Goal: Task Accomplishment & Management: Manage account settings

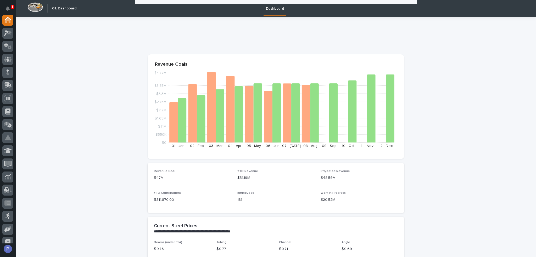
scroll to position [288, 0]
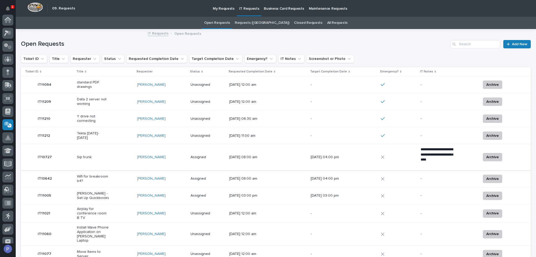
scroll to position [59, 0]
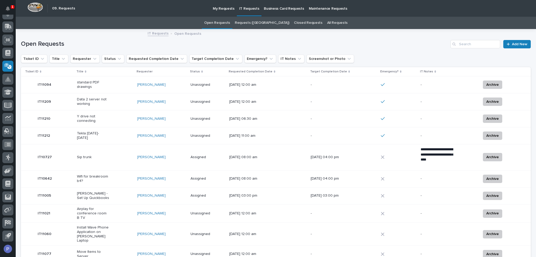
click at [100, 136] on p "Tekla [DATE]-[DATE]" at bounding box center [93, 135] width 33 height 9
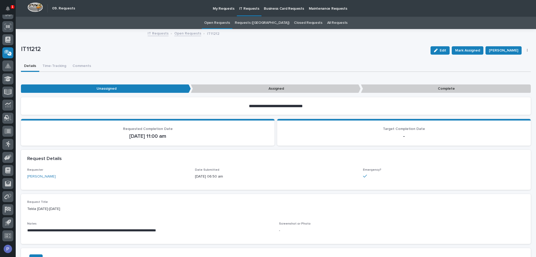
click at [228, 22] on link "Open Requests" at bounding box center [217, 23] width 26 height 12
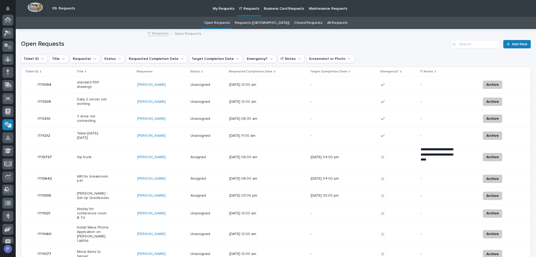
scroll to position [72, 0]
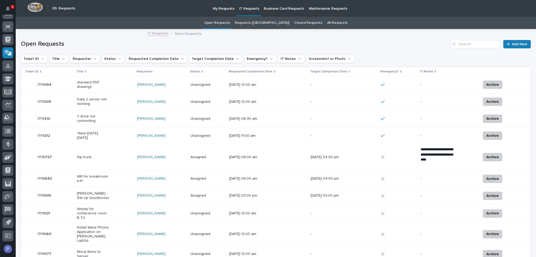
click at [99, 100] on p "Data 2 server not working" at bounding box center [93, 101] width 33 height 9
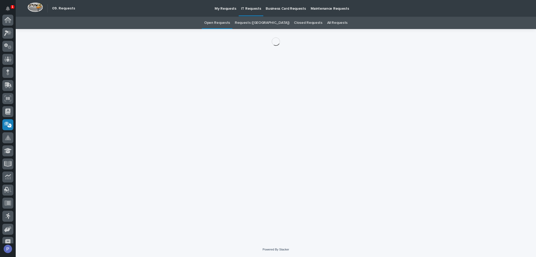
scroll to position [72, 0]
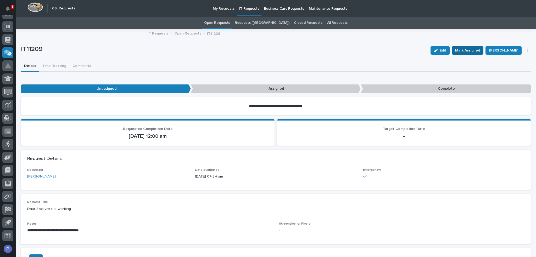
click at [446, 49] on span "Mark Assigned" at bounding box center [467, 50] width 25 height 6
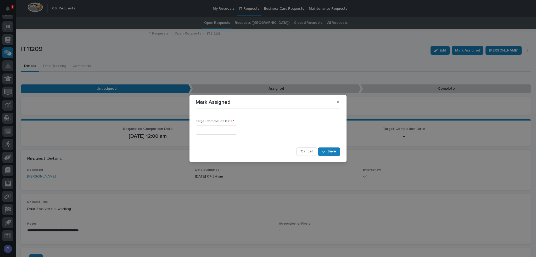
click at [231, 128] on input "text" at bounding box center [216, 130] width 41 height 9
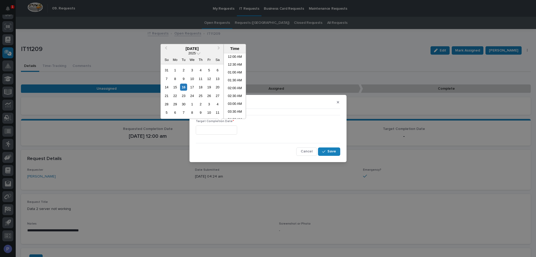
scroll to position [73, 0]
click at [233, 85] on li "06:30 AM" at bounding box center [235, 86] width 22 height 8
type input "**********"
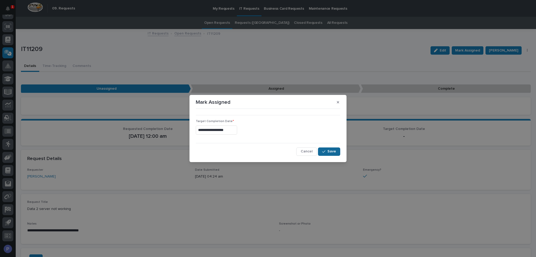
click at [333, 154] on button "Save" at bounding box center [329, 152] width 22 height 8
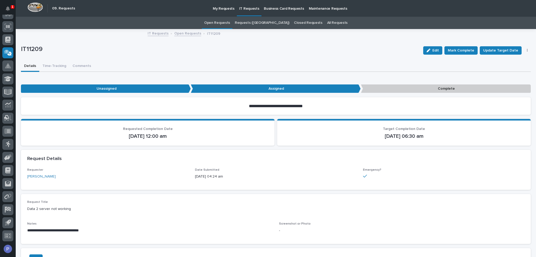
click at [230, 19] on link "Open Requests" at bounding box center [217, 23] width 26 height 12
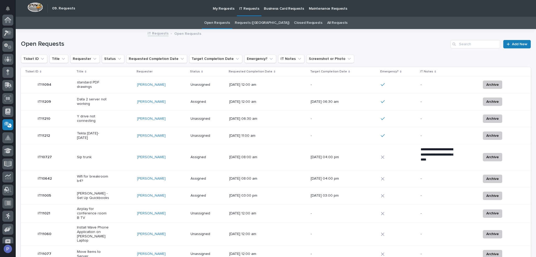
scroll to position [72, 0]
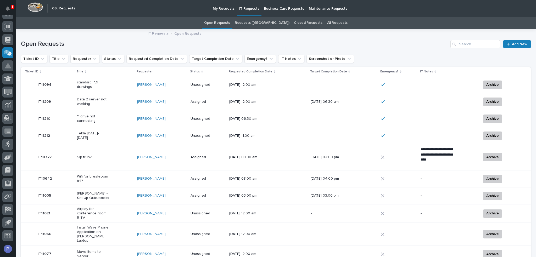
click at [148, 109] on td "[PERSON_NAME]" at bounding box center [161, 101] width 53 height 17
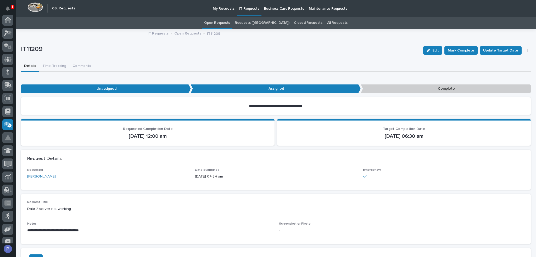
scroll to position [72, 0]
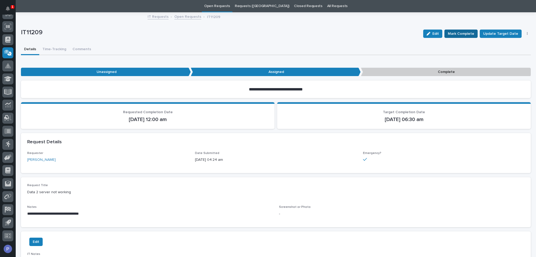
click at [446, 33] on span "Mark Complete" at bounding box center [461, 34] width 26 height 6
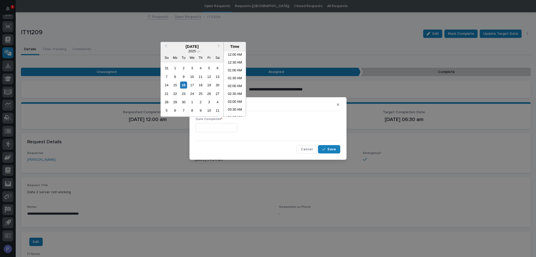
click at [226, 125] on input "text" at bounding box center [216, 127] width 41 height 9
click at [235, 83] on li "06:30 AM" at bounding box center [235, 84] width 22 height 8
type input "**********"
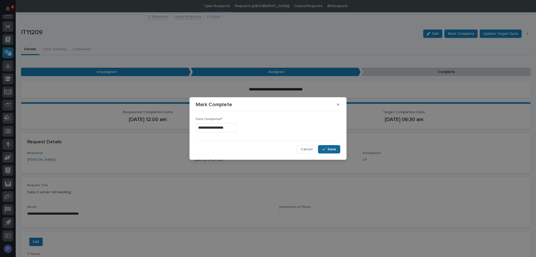
click at [331, 150] on span "Save" at bounding box center [331, 149] width 9 height 5
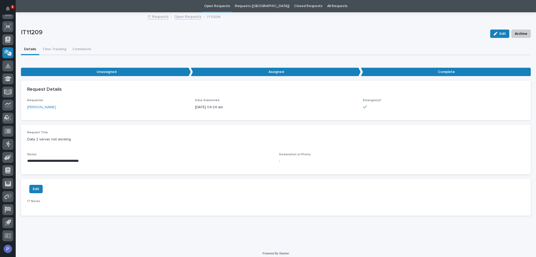
click at [230, 6] on link "Open Requests" at bounding box center [217, 6] width 26 height 12
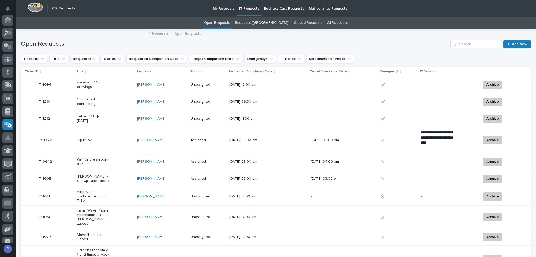
scroll to position [72, 0]
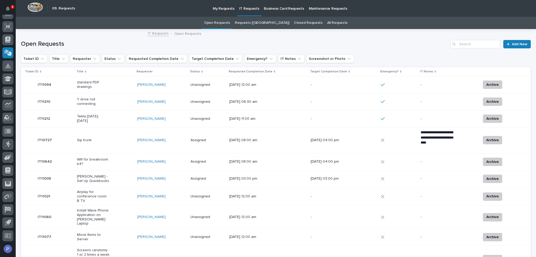
click at [92, 99] on p "Y drive not connecting" at bounding box center [93, 101] width 33 height 9
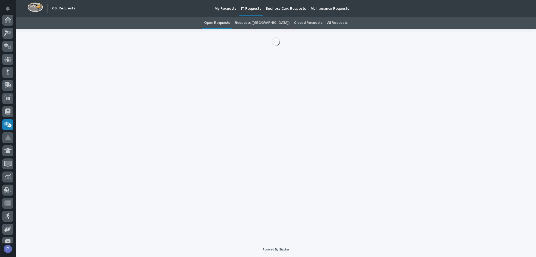
scroll to position [72, 0]
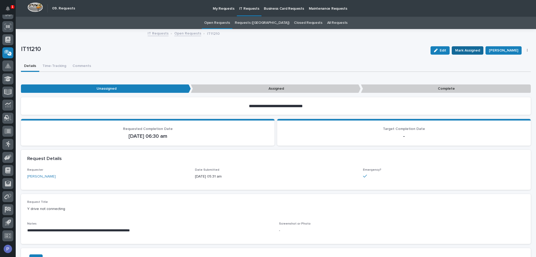
click at [446, 50] on span "Mark Assigned" at bounding box center [467, 50] width 25 height 6
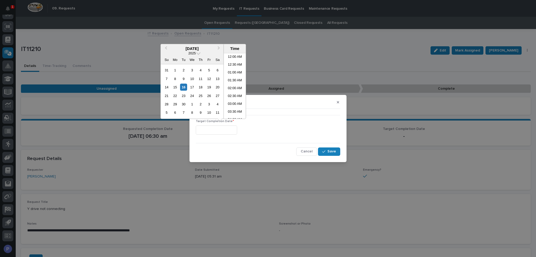
click at [230, 131] on input "text" at bounding box center [216, 130] width 41 height 9
click at [230, 85] on li "06:30 AM" at bounding box center [235, 86] width 22 height 8
type input "**********"
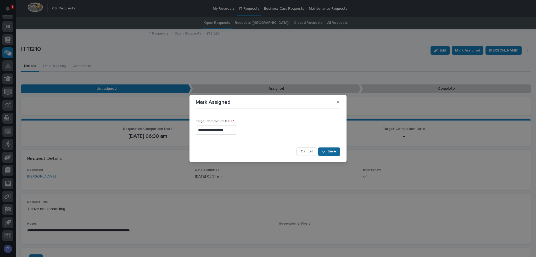
click at [328, 150] on span "Save" at bounding box center [331, 151] width 9 height 5
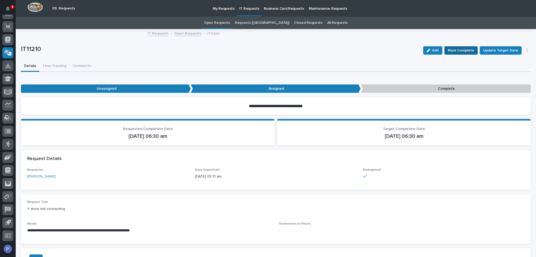
click at [446, 50] on span "Mark Complete" at bounding box center [461, 50] width 26 height 6
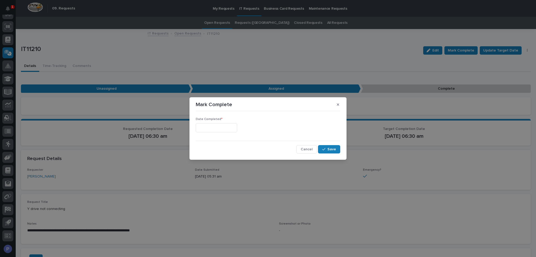
click at [226, 128] on input "text" at bounding box center [216, 127] width 41 height 9
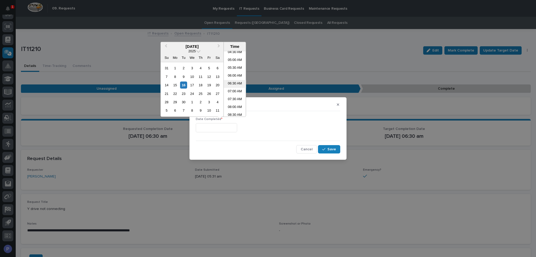
click at [235, 84] on li "06:30 AM" at bounding box center [235, 84] width 22 height 8
type input "**********"
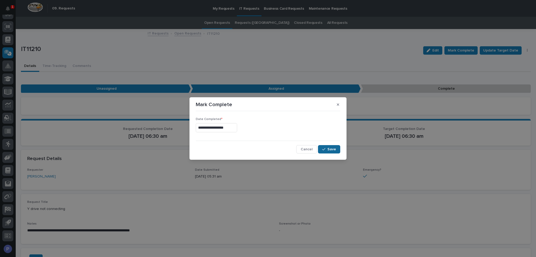
click at [329, 150] on span "Save" at bounding box center [331, 149] width 9 height 5
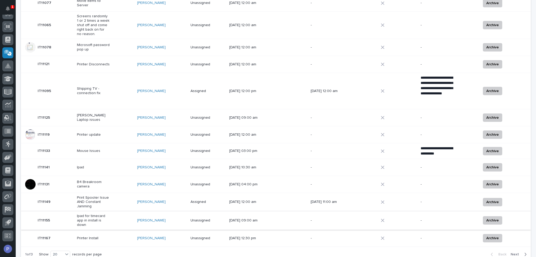
scroll to position [261, 0]
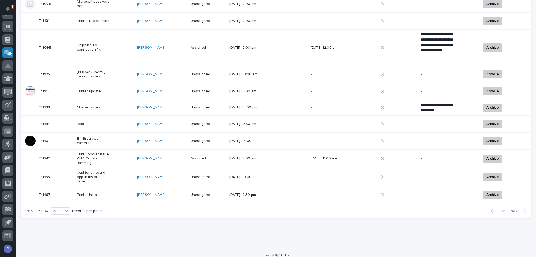
click at [446, 209] on span "Next" at bounding box center [516, 211] width 12 height 5
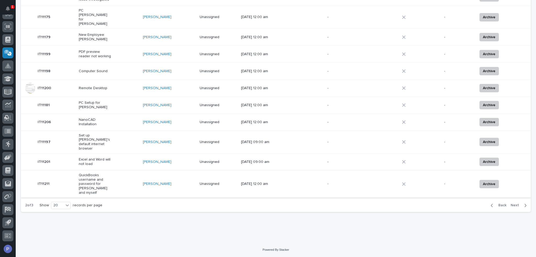
scroll to position [226, 0]
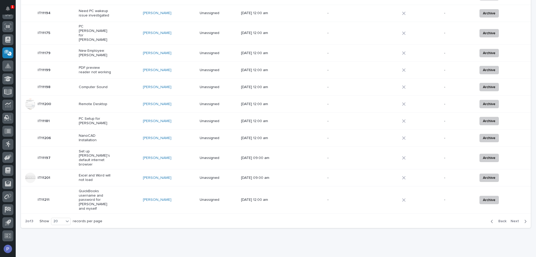
click at [91, 134] on p "NanoCAD Installation" at bounding box center [95, 138] width 33 height 9
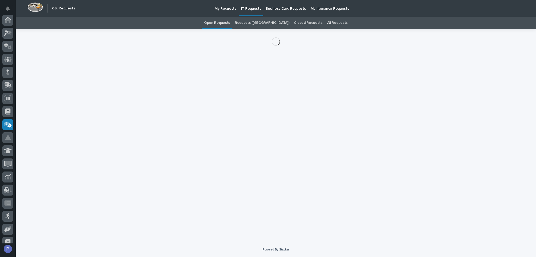
scroll to position [72, 0]
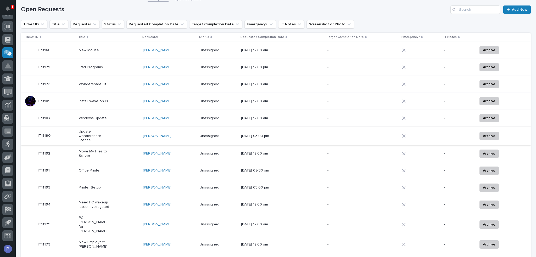
scroll to position [43, 0]
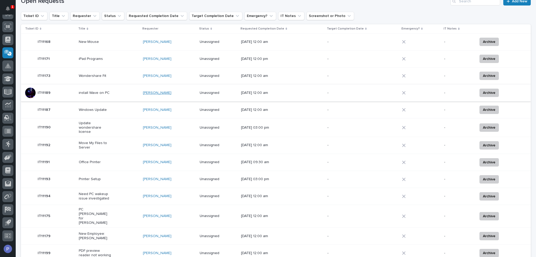
click at [156, 92] on link "[PERSON_NAME]" at bounding box center [157, 93] width 29 height 4
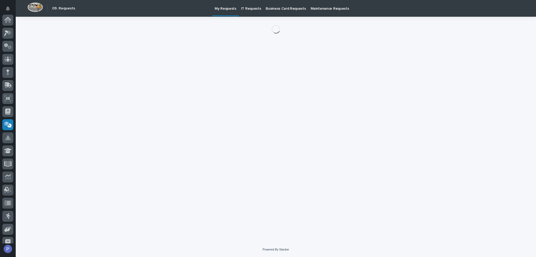
scroll to position [72, 0]
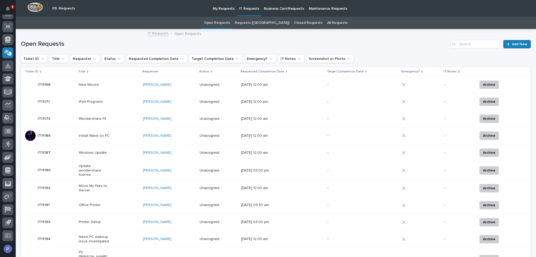
click at [230, 21] on link "Open Requests" at bounding box center [217, 23] width 26 height 12
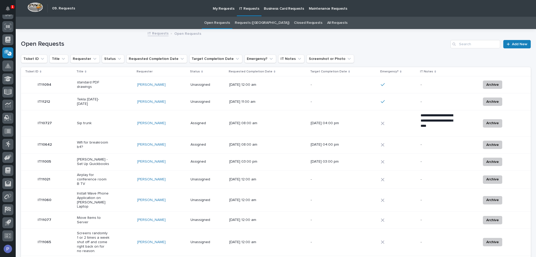
click at [225, 99] on div "Unassigned" at bounding box center [207, 102] width 35 height 9
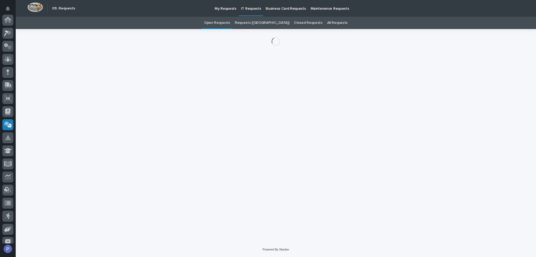
scroll to position [72, 0]
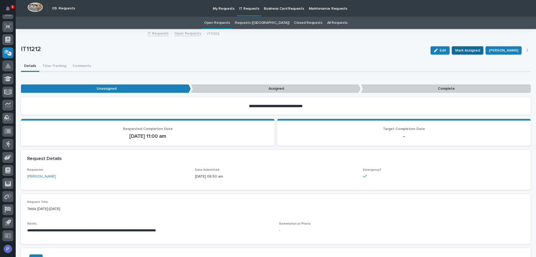
click at [446, 50] on span "Mark Assigned" at bounding box center [467, 50] width 25 height 6
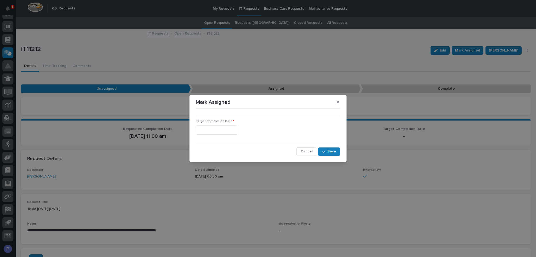
click at [235, 129] on input "text" at bounding box center [216, 130] width 41 height 9
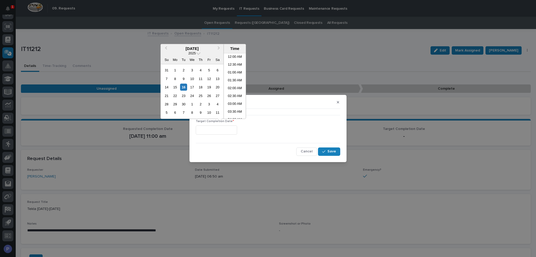
scroll to position [81, 0]
click at [237, 83] on li "07:00 AM" at bounding box center [235, 86] width 22 height 8
type input "**********"
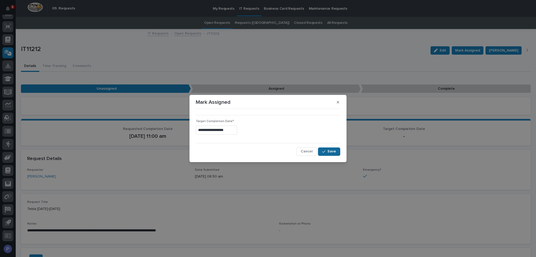
click at [336, 149] on button "Save" at bounding box center [329, 152] width 22 height 8
